Goal: Communication & Community: Share content

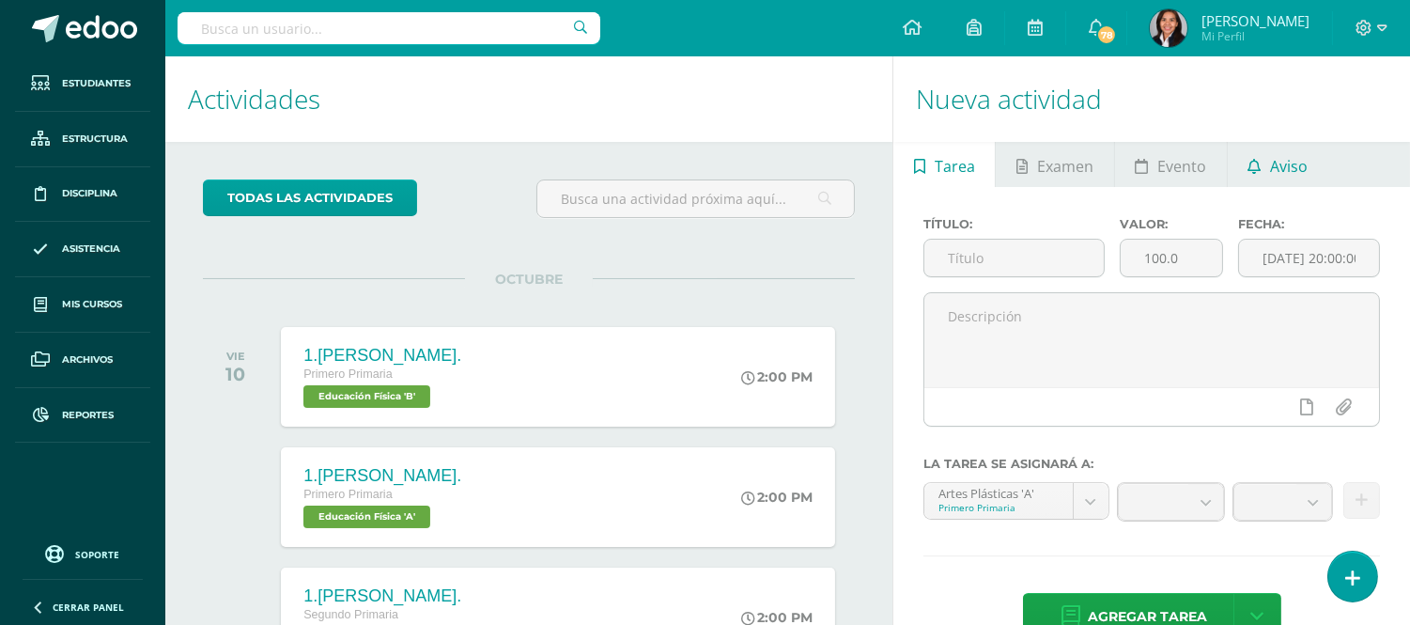
click at [1318, 170] on link "Aviso" at bounding box center [1278, 164] width 101 height 45
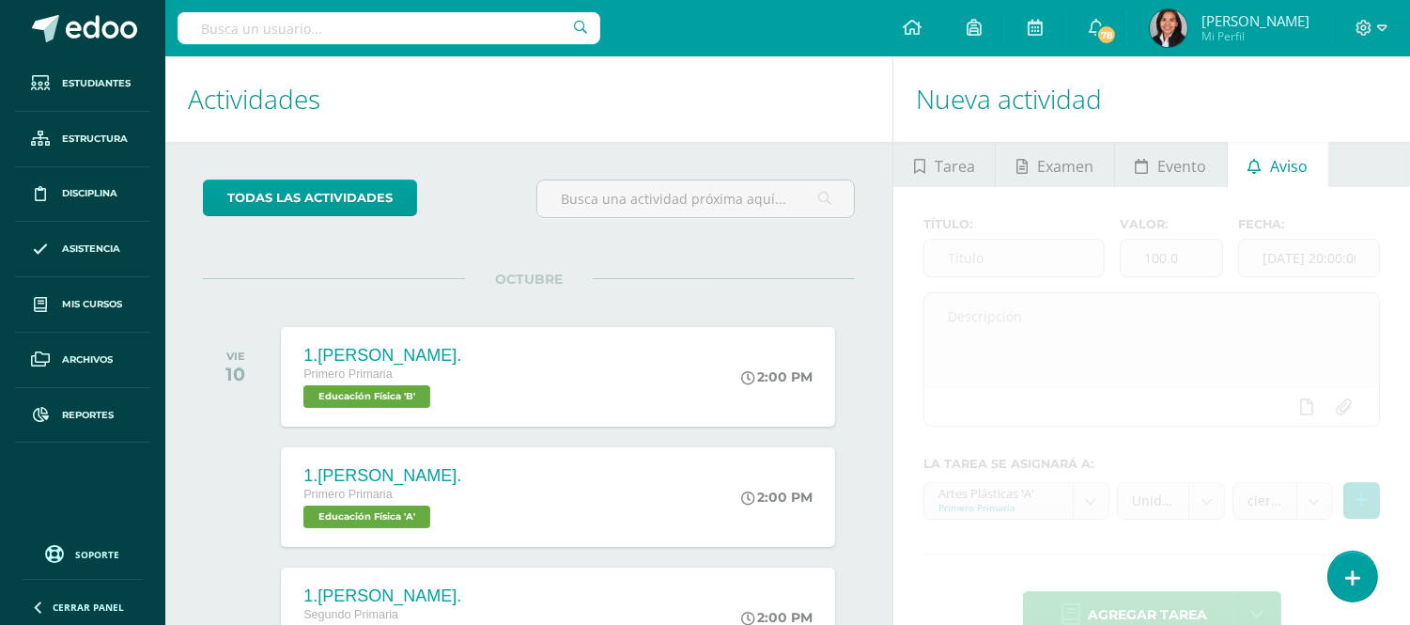
scroll to position [186, 0]
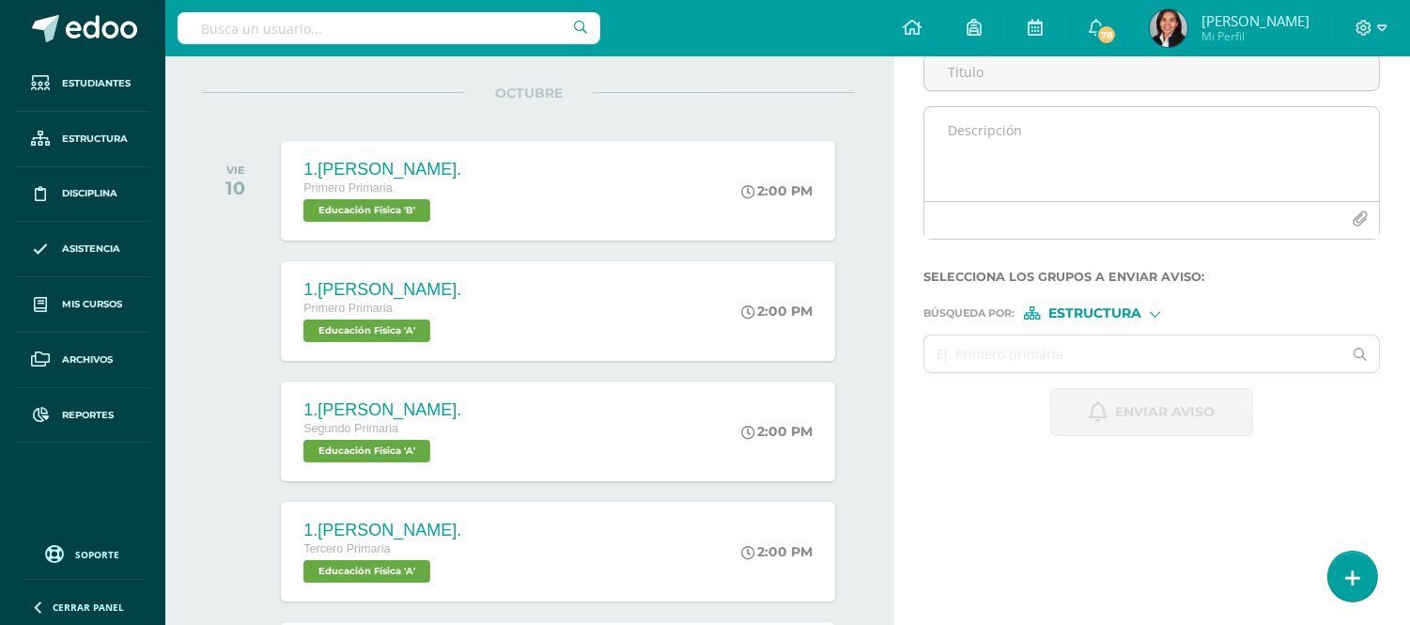
click at [1373, 214] on button "button" at bounding box center [1360, 219] width 37 height 37
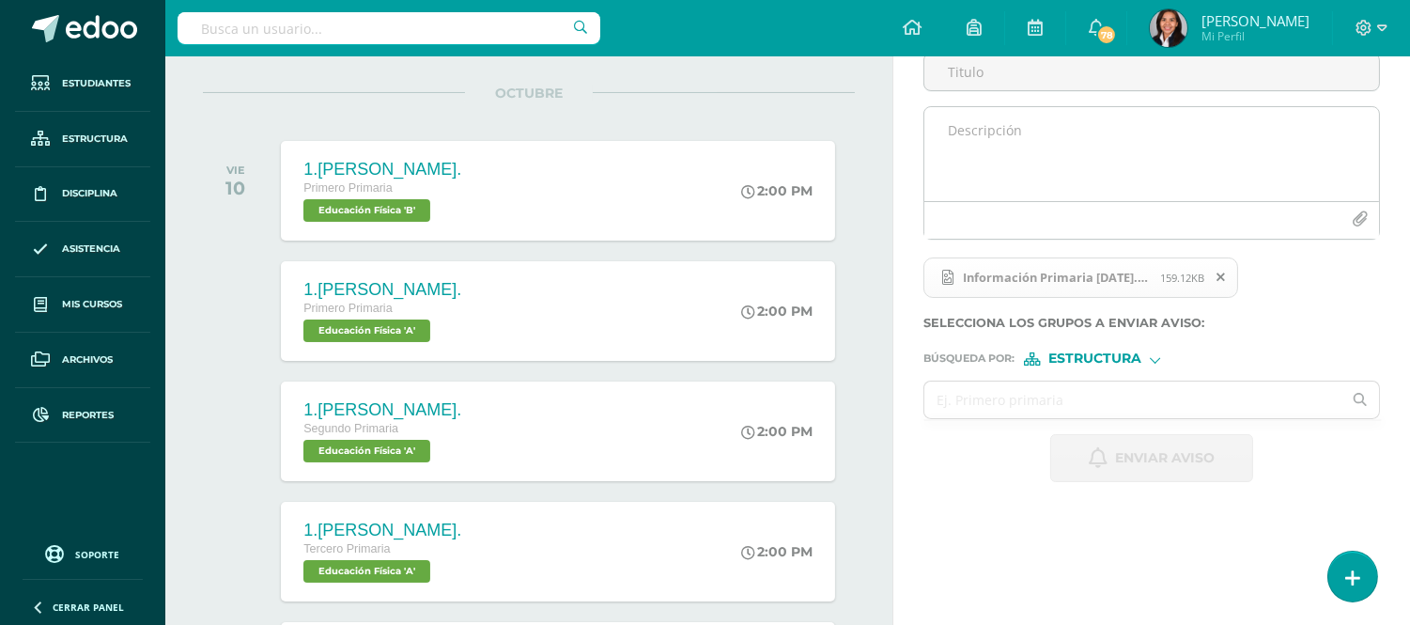
click at [1080, 164] on textarea at bounding box center [1151, 154] width 455 height 94
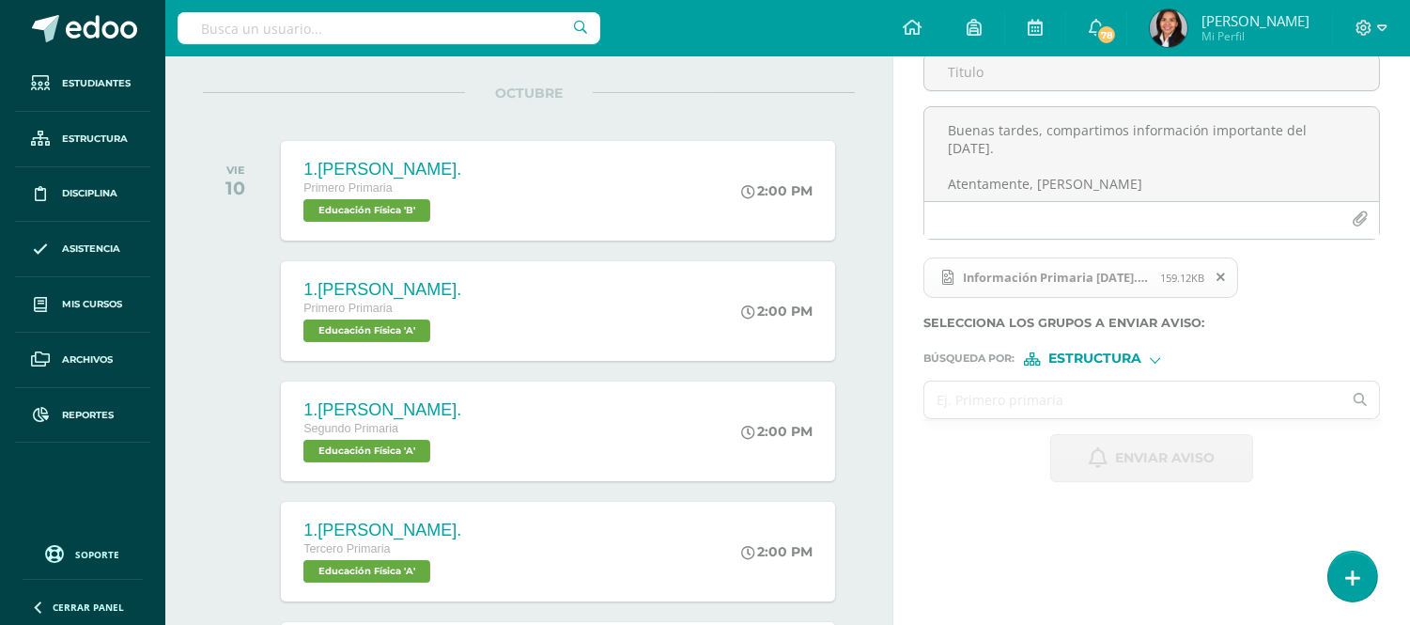
type textarea "Buenas tardes, compartimos información importante del [DATE]. Atentamente, [PER…"
click at [1134, 411] on input "text" at bounding box center [1132, 399] width 417 height 37
type input "prima"
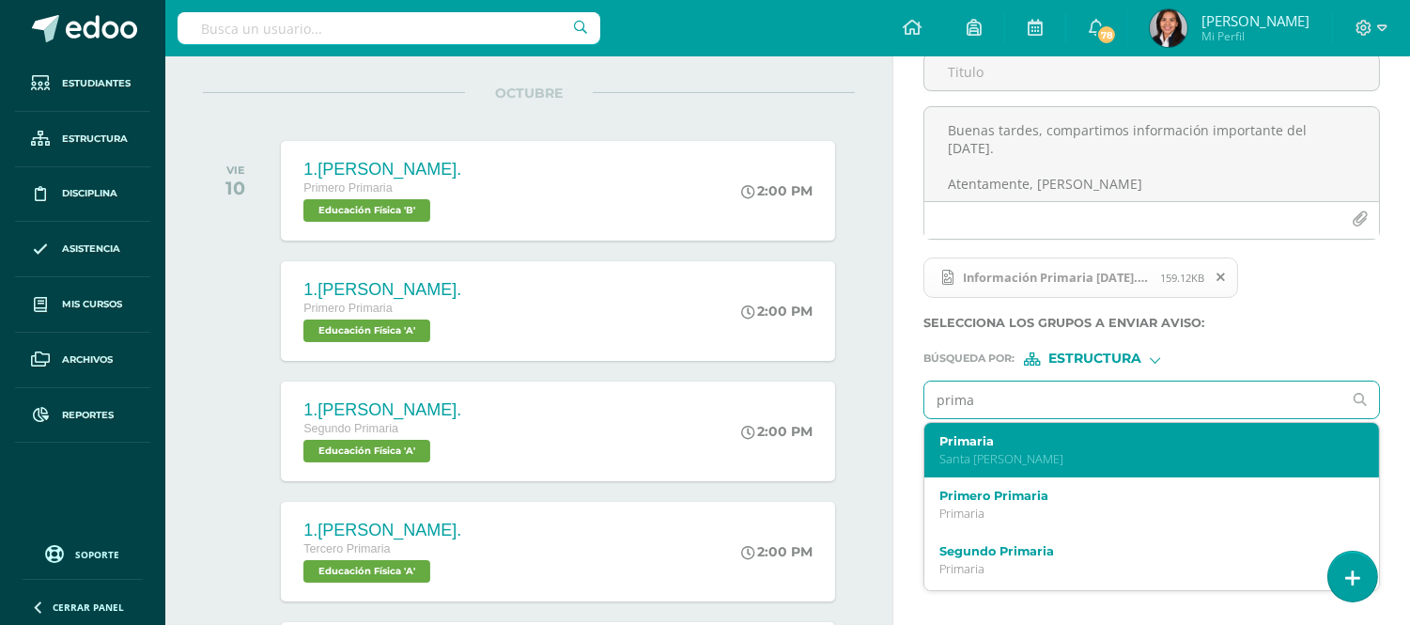
click at [1044, 439] on label "Primaria" at bounding box center [1142, 441] width 407 height 14
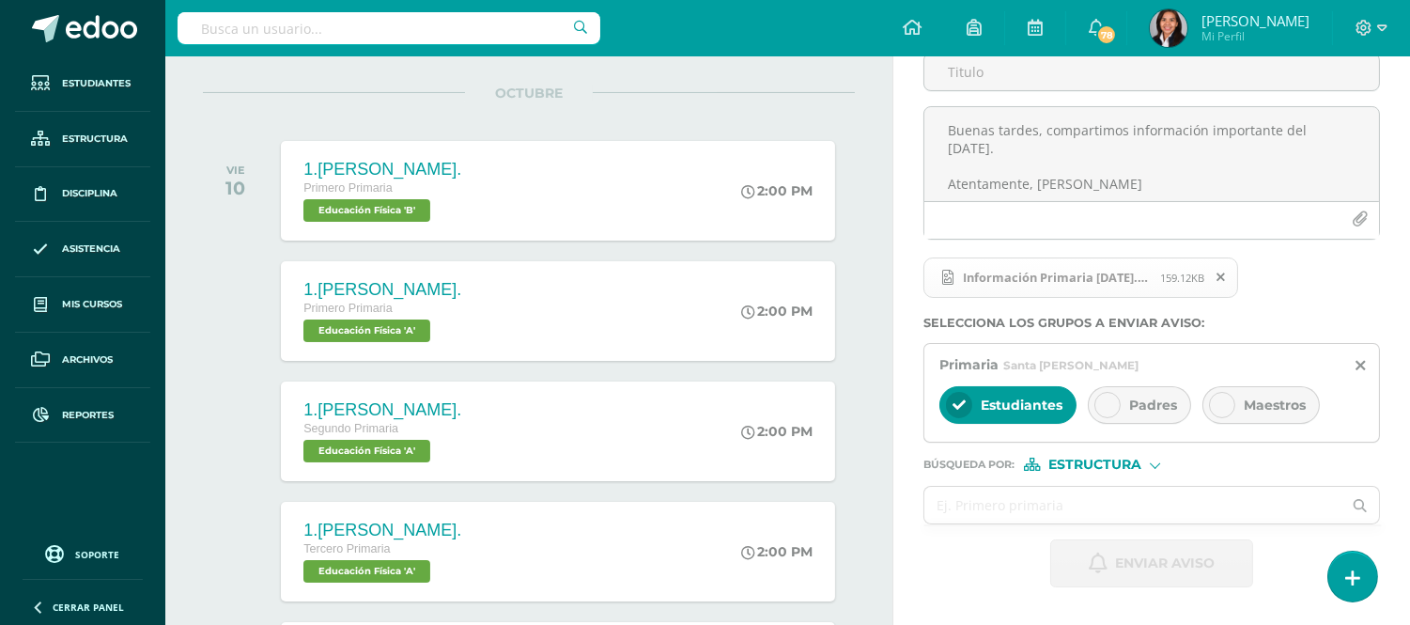
click at [1110, 400] on icon at bounding box center [1107, 404] width 13 height 13
click at [1249, 405] on span "Maestros" at bounding box center [1275, 404] width 62 height 17
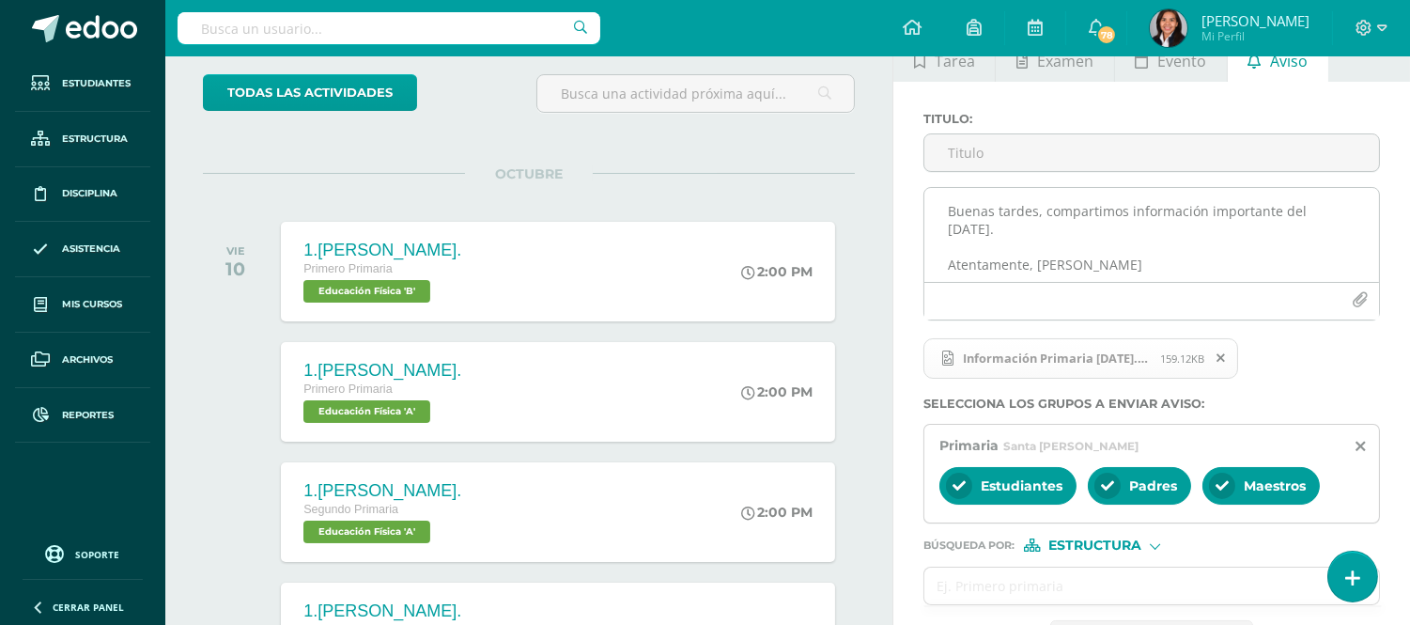
scroll to position [0, 0]
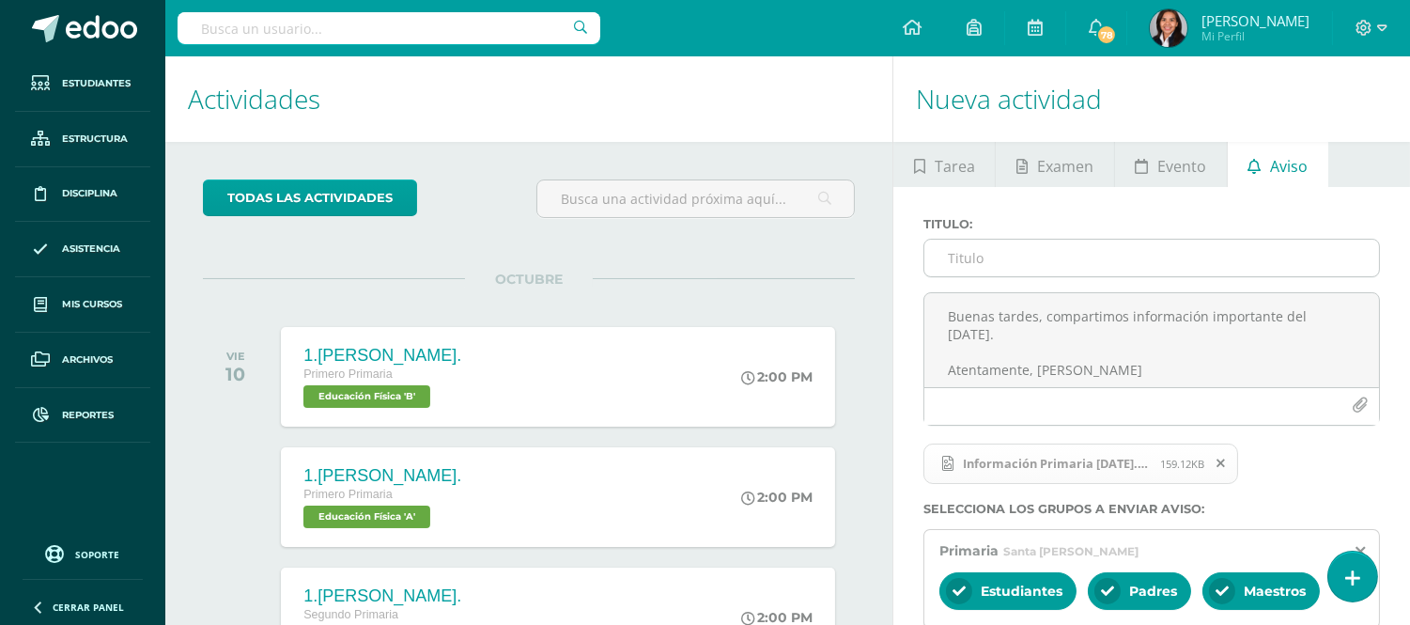
click at [1053, 263] on input "Titulo :" at bounding box center [1151, 258] width 455 height 37
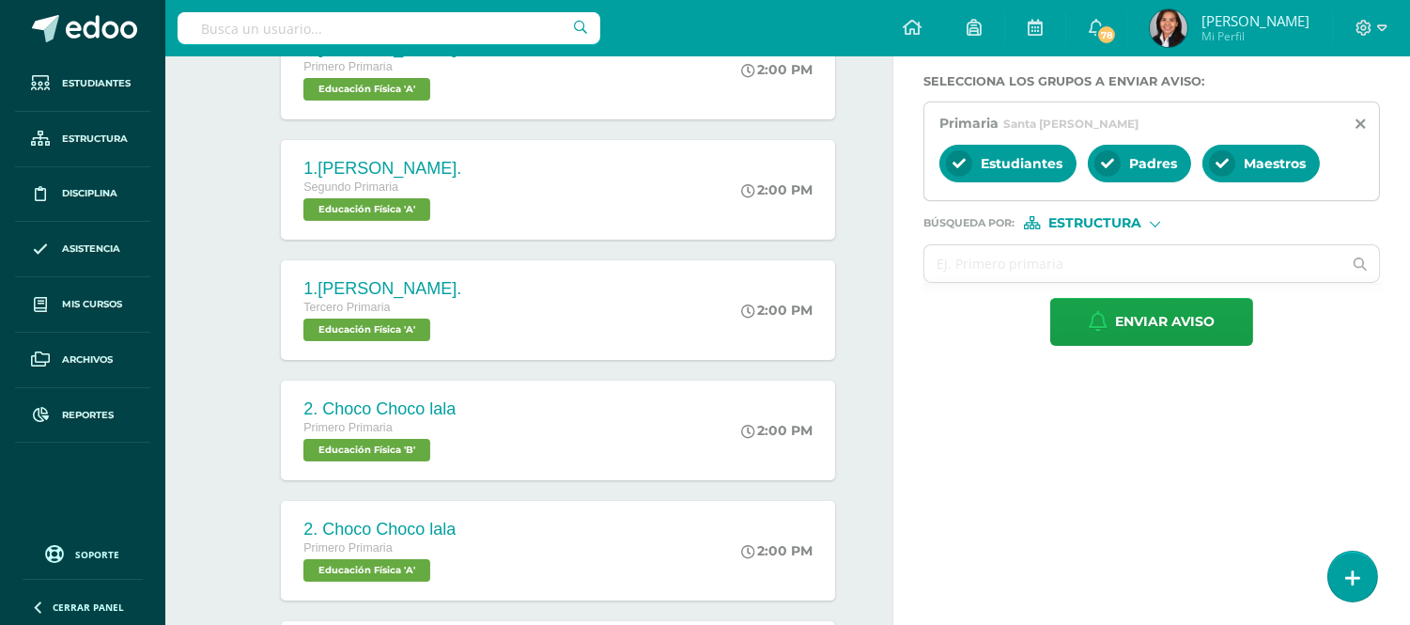
scroll to position [626, 0]
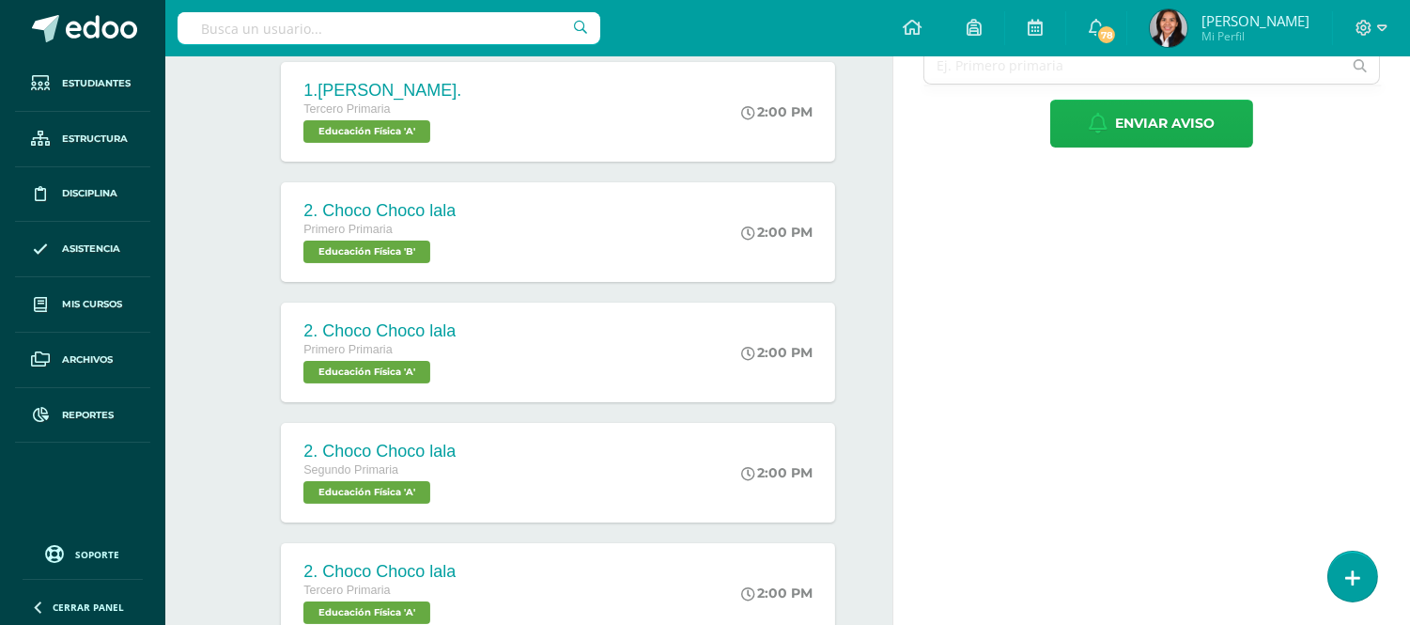
type input "[DATE]"
click at [1147, 134] on span "Enviar aviso" at bounding box center [1165, 124] width 100 height 46
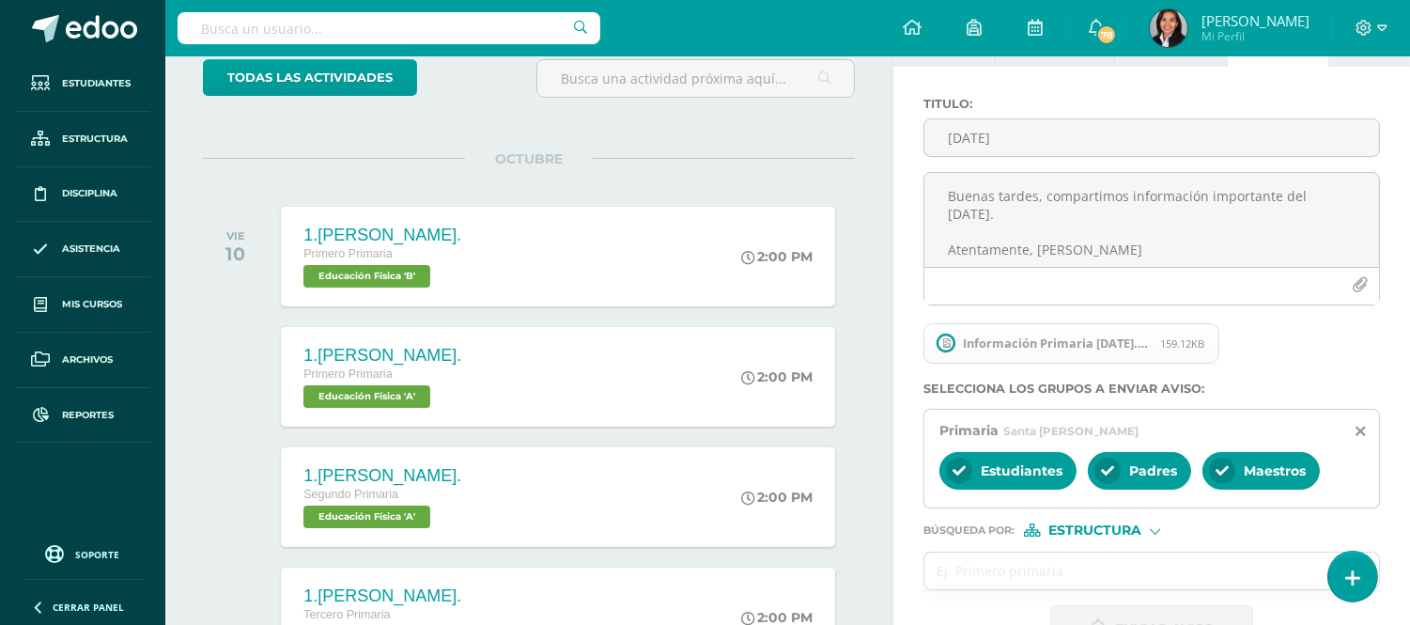
scroll to position [104, 0]
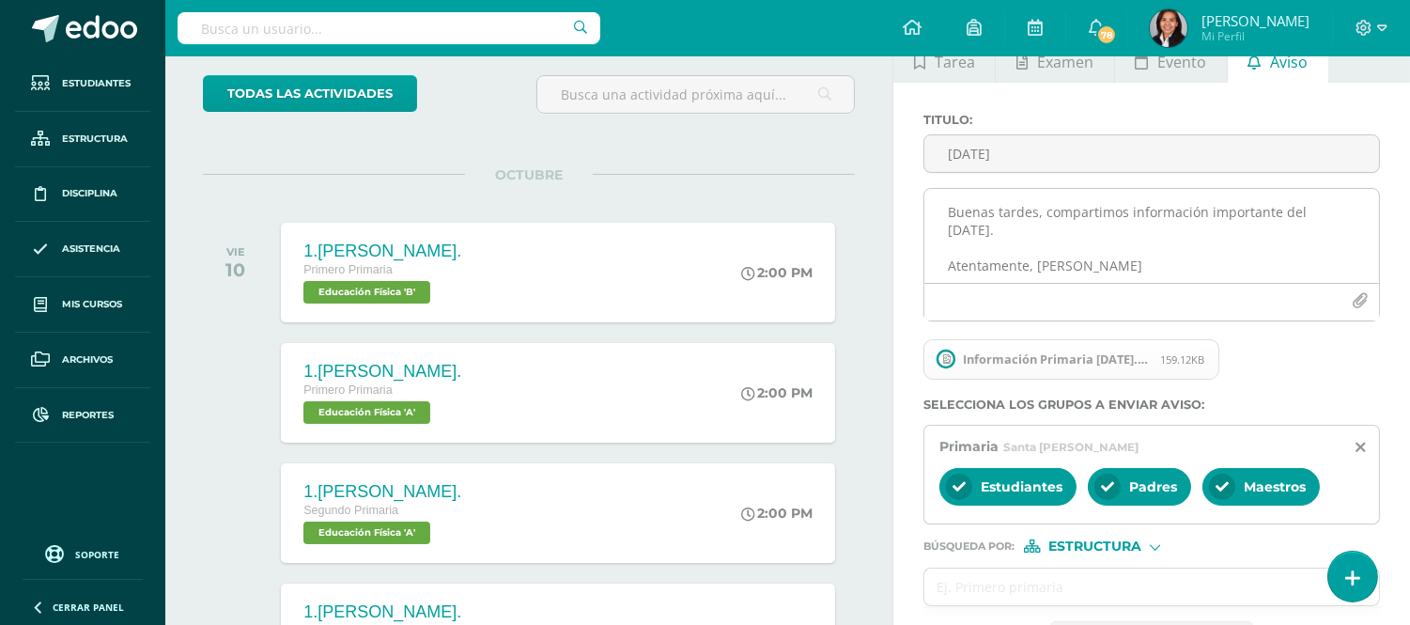
click at [1133, 279] on textarea "Buenas tardes, compartimos información importante del [DATE]. Atentamente, [PER…" at bounding box center [1151, 236] width 455 height 94
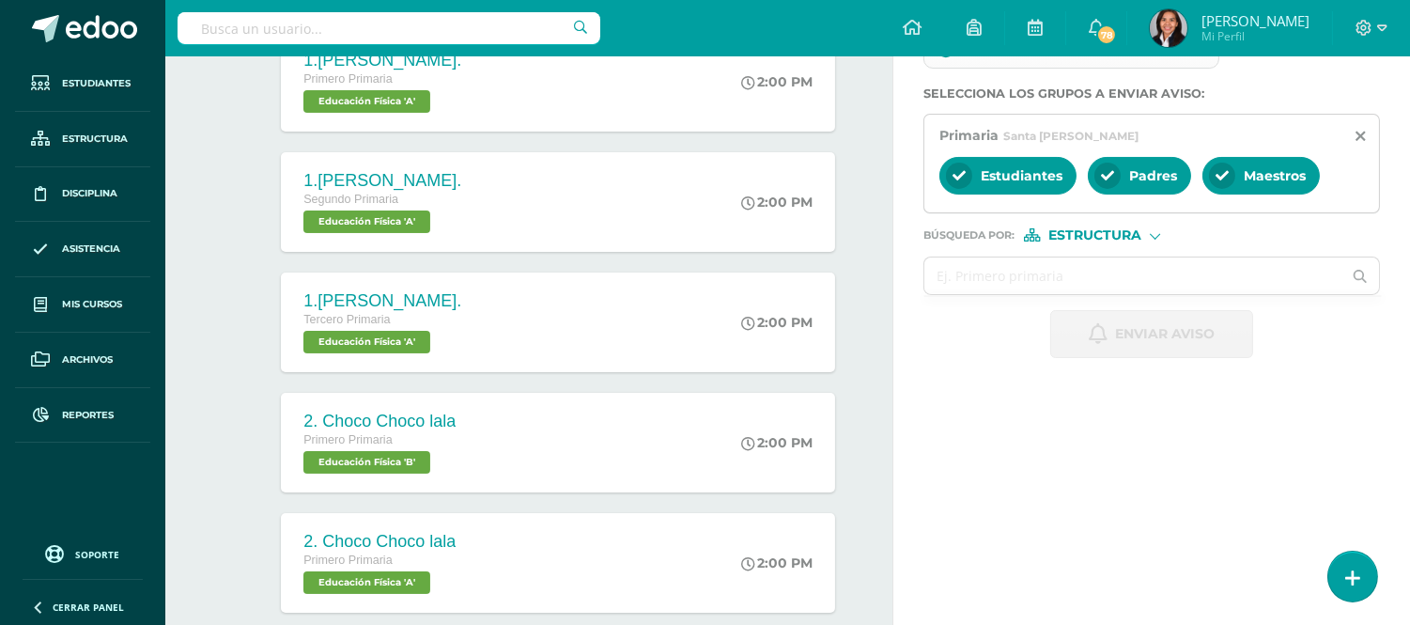
scroll to position [417, 0]
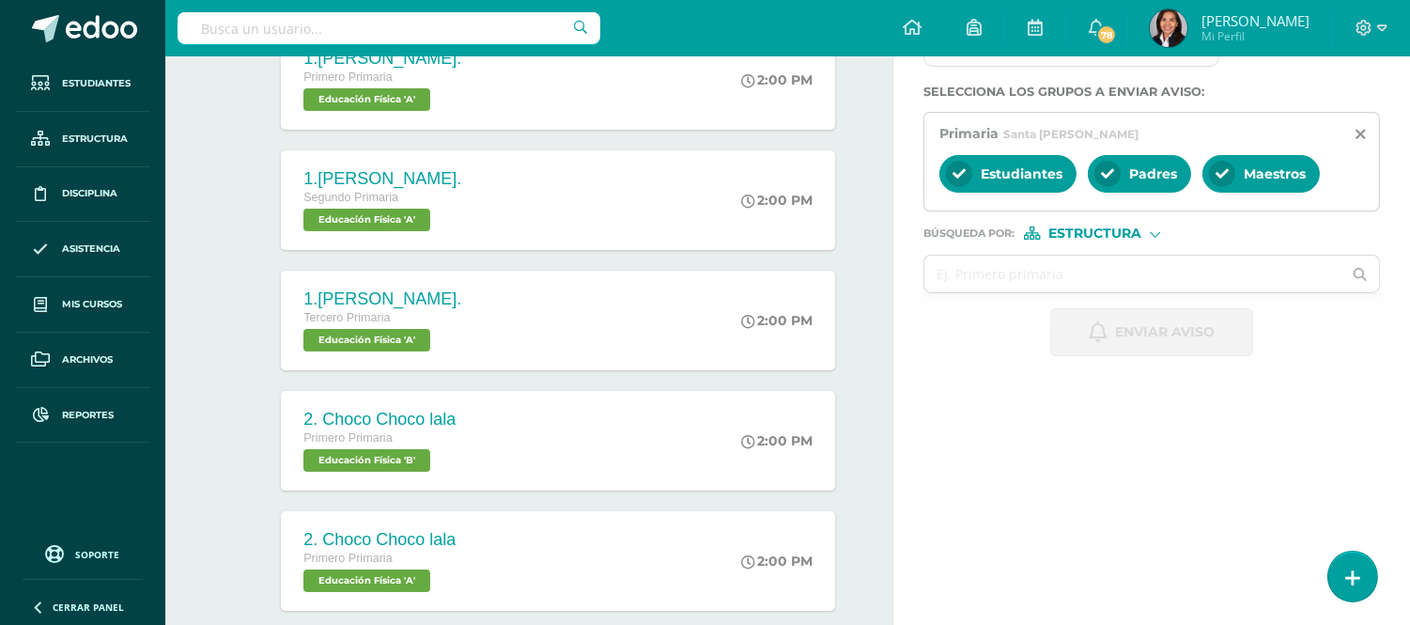
type textarea "Buenas tardes, compartimos información importante del [DATE]. Atentamente, [PER…"
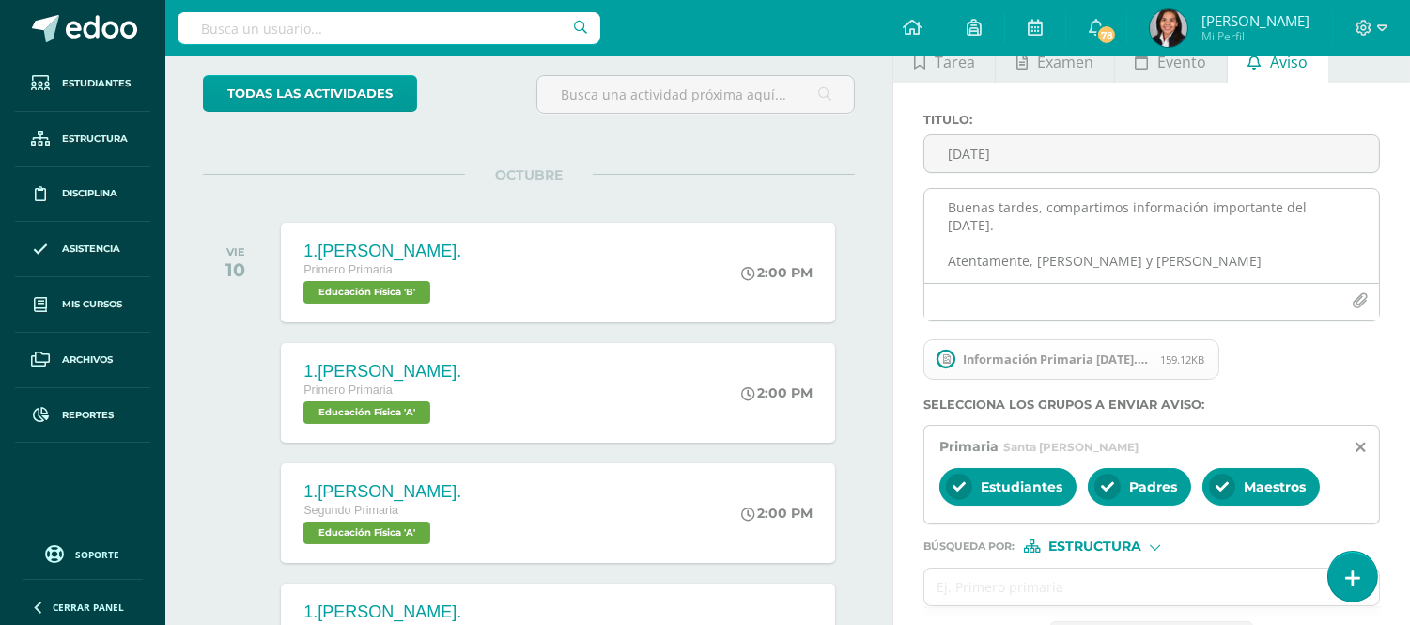
scroll to position [0, 0]
drag, startPoint x: 1190, startPoint y: 271, endPoint x: 924, endPoint y: 199, distance: 275.3
click at [924, 199] on textarea "Buenas tardes, compartimos información importante del [DATE]. Atentamente, [PER…" at bounding box center [1151, 236] width 455 height 94
